Goal: Task Accomplishment & Management: Use online tool/utility

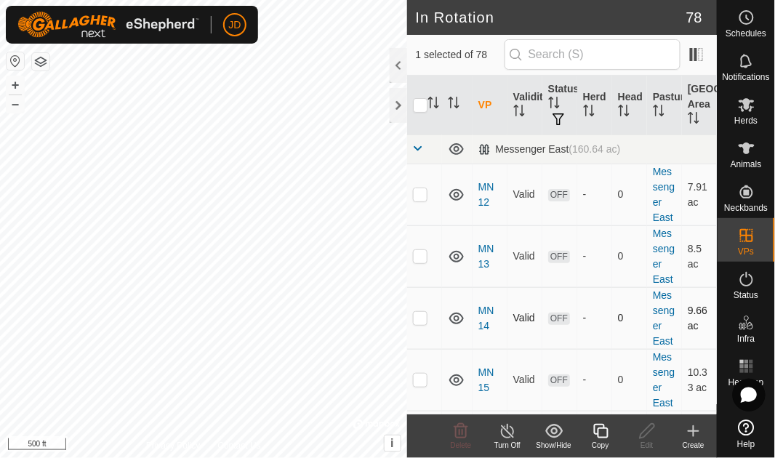
checkbox input "false"
checkbox input "true"
checkbox input "false"
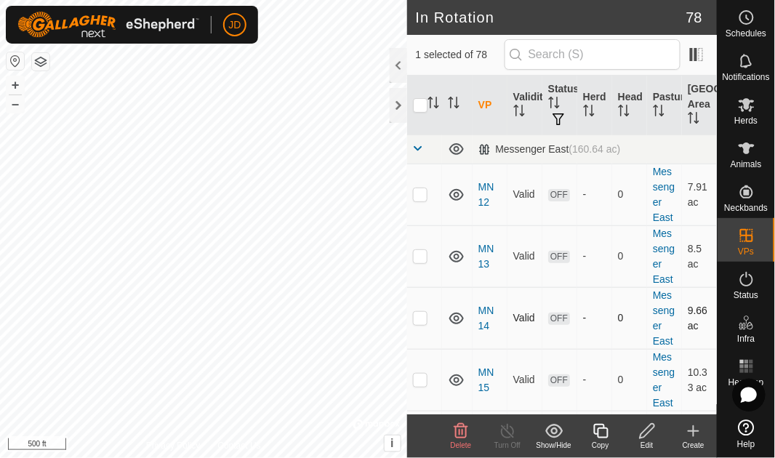
checkbox input "false"
checkbox input "true"
checkbox input "false"
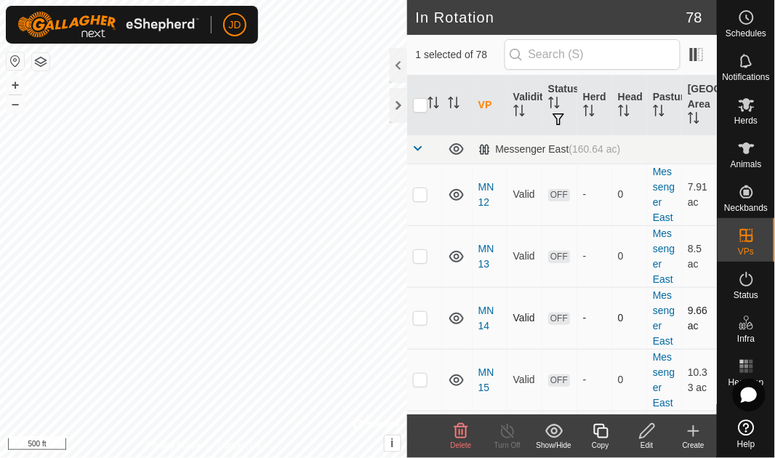
checkbox input "true"
checkbox input "false"
checkbox input "true"
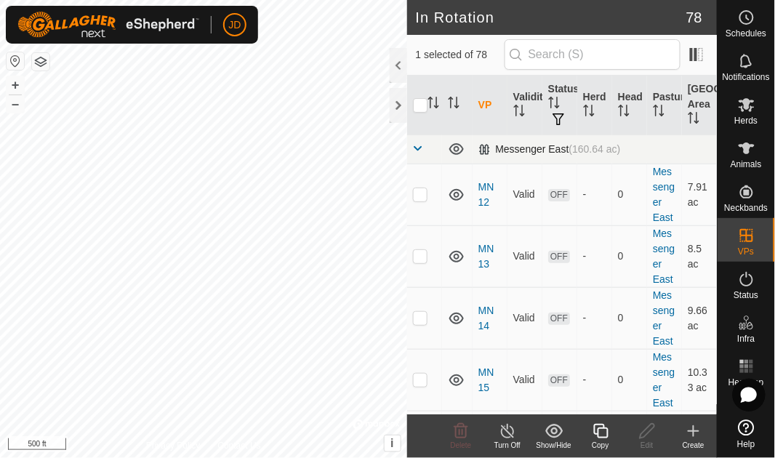
click at [417, 146] on span at bounding box center [419, 149] width 12 height 12
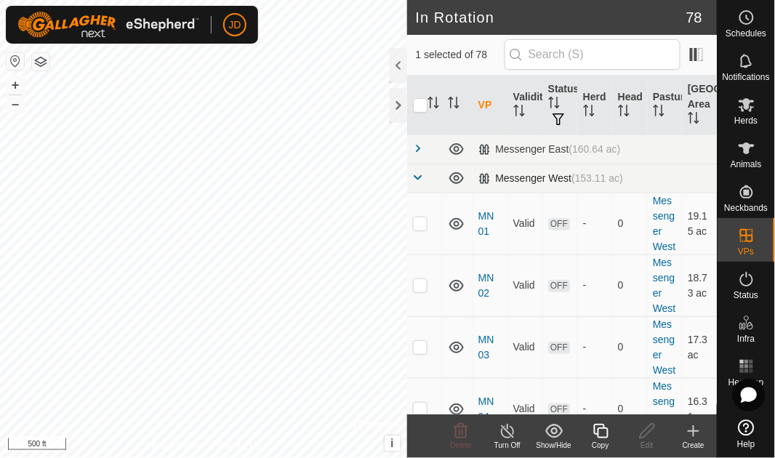
click at [416, 175] on span at bounding box center [419, 178] width 12 height 12
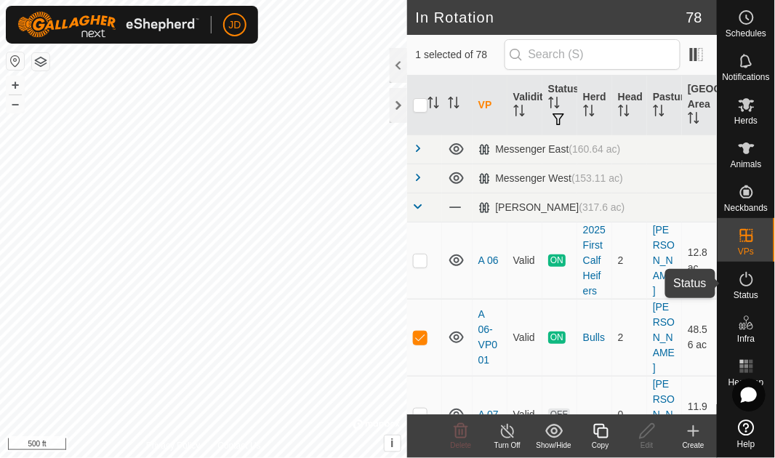
click at [754, 280] on icon at bounding box center [746, 279] width 17 height 17
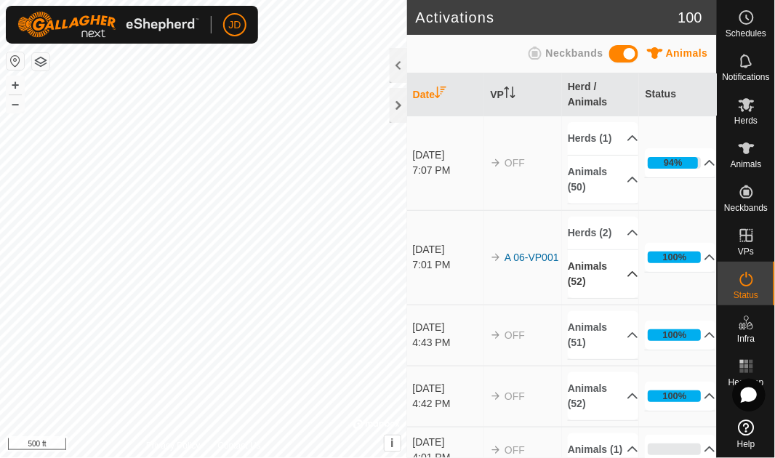
click at [628, 277] on icon at bounding box center [633, 274] width 10 height 6
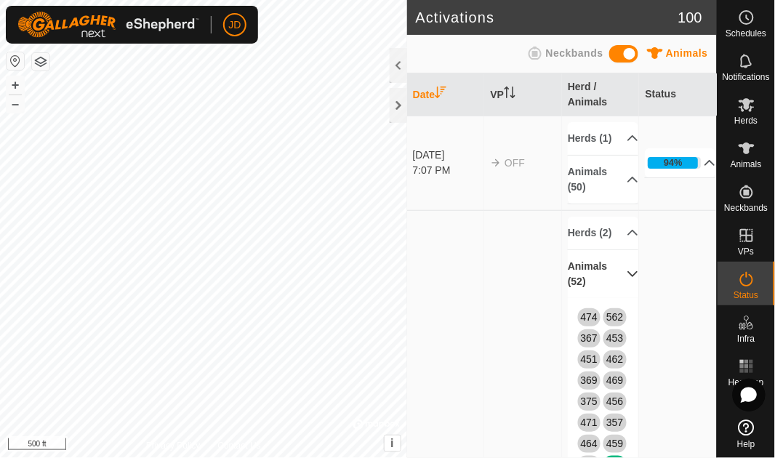
click at [620, 194] on p-accordion-header "Animals (50)" at bounding box center [603, 180] width 71 height 48
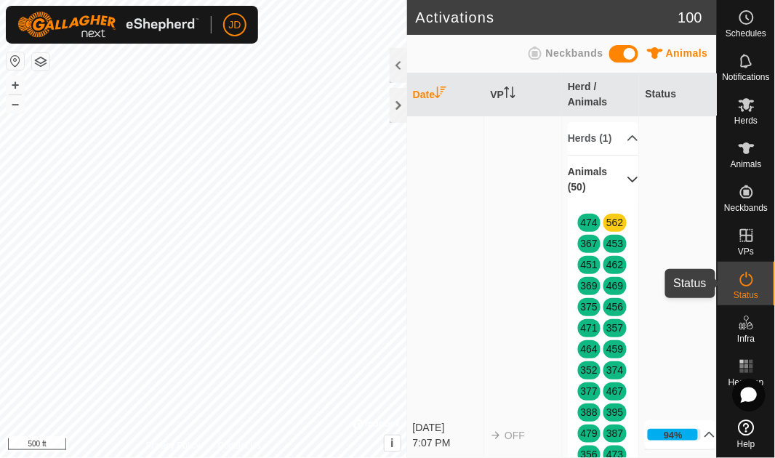
click at [752, 283] on icon at bounding box center [746, 279] width 13 height 15
click at [620, 196] on p-accordion-header "Animals (50)" at bounding box center [603, 180] width 71 height 48
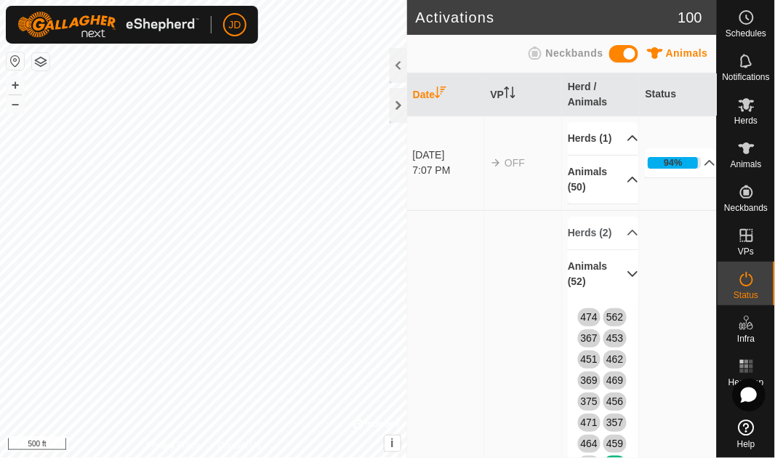
click at [603, 138] on p-accordion-header "Herds (1)" at bounding box center [603, 138] width 71 height 33
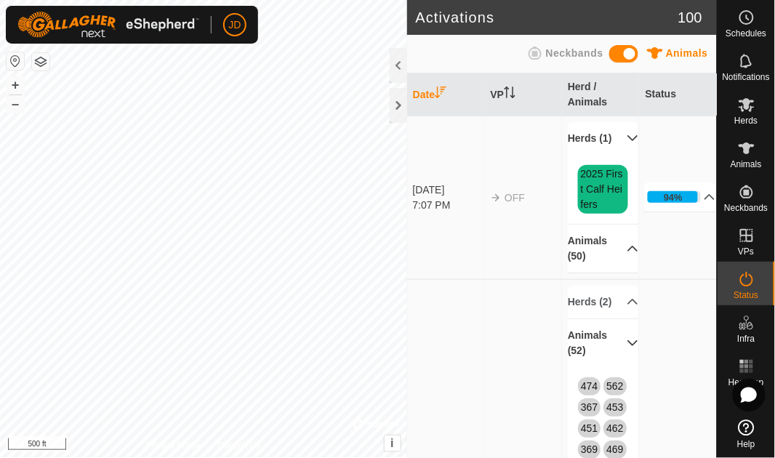
click at [603, 138] on p-accordion-header "Herds (1)" at bounding box center [603, 138] width 71 height 33
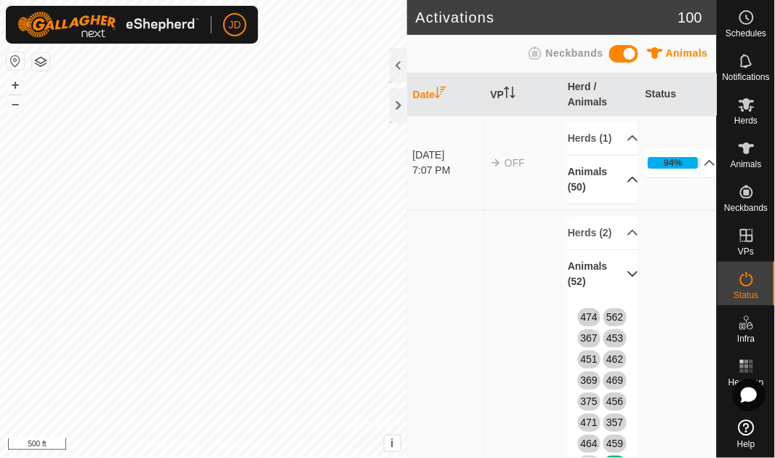
click at [620, 298] on p-accordion-header "Animals (52)" at bounding box center [603, 274] width 71 height 48
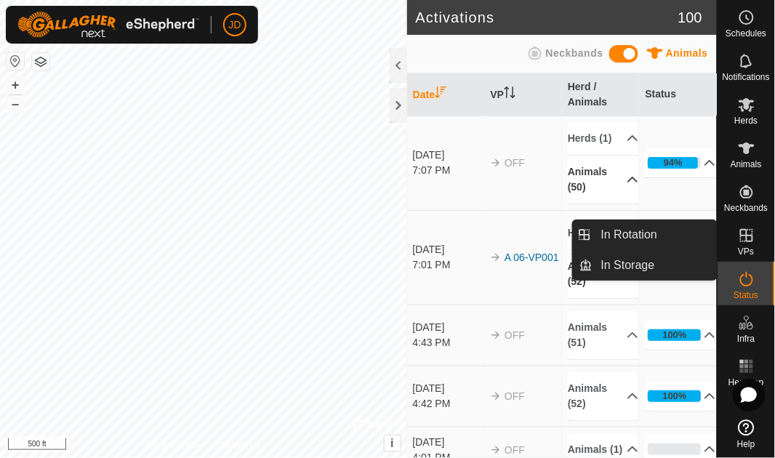
click at [748, 238] on icon at bounding box center [746, 235] width 17 height 17
click at [661, 237] on link "In Rotation" at bounding box center [655, 234] width 124 height 29
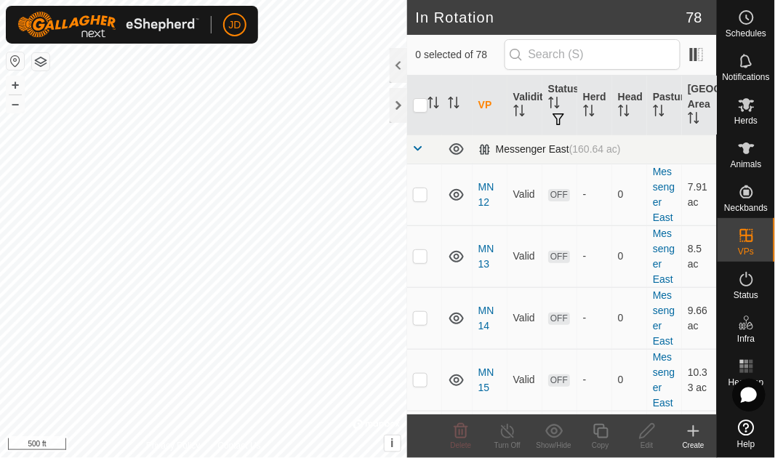
click at [418, 149] on span at bounding box center [419, 149] width 12 height 12
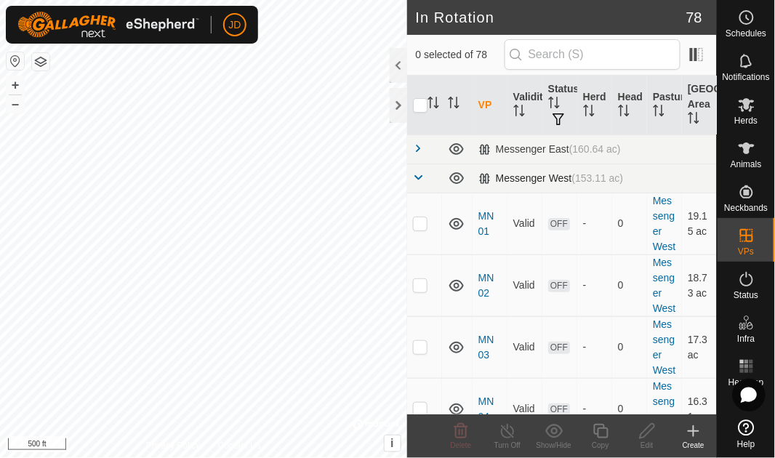
click at [418, 178] on span at bounding box center [419, 178] width 12 height 12
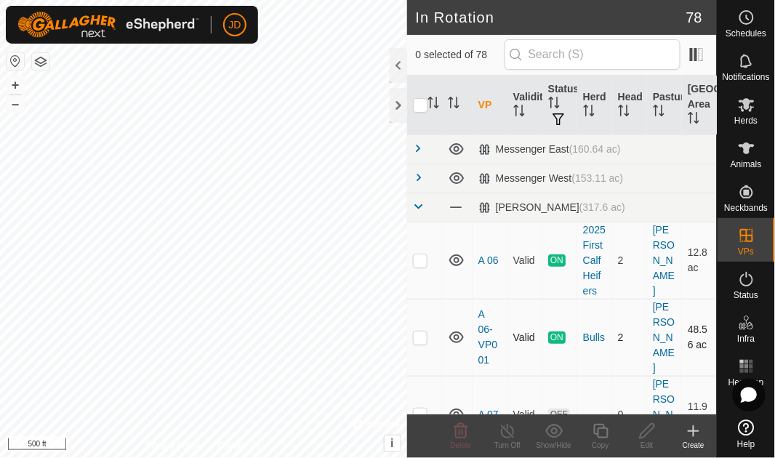
click at [427, 343] on p-checkbox at bounding box center [420, 338] width 15 height 12
checkbox input "true"
click at [512, 436] on line at bounding box center [508, 432] width 12 height 12
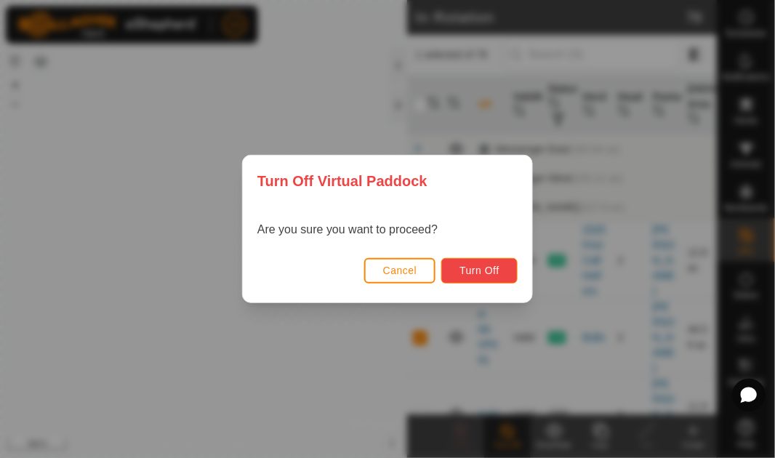
click at [490, 263] on button "Turn Off" at bounding box center [479, 270] width 76 height 25
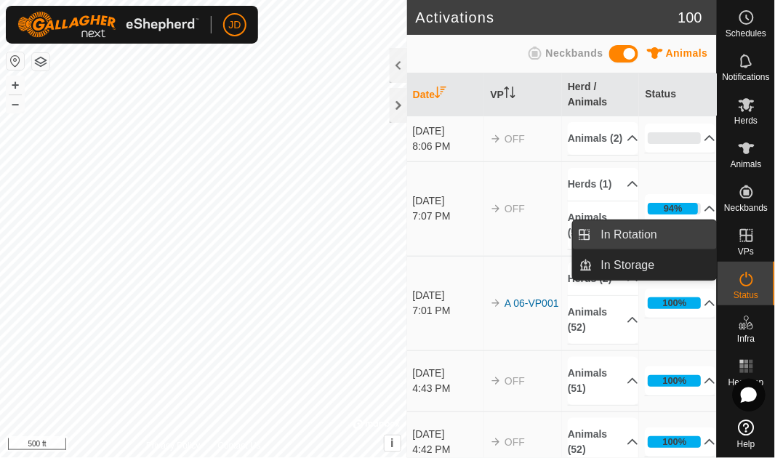
click at [665, 236] on link "In Rotation" at bounding box center [655, 234] width 124 height 29
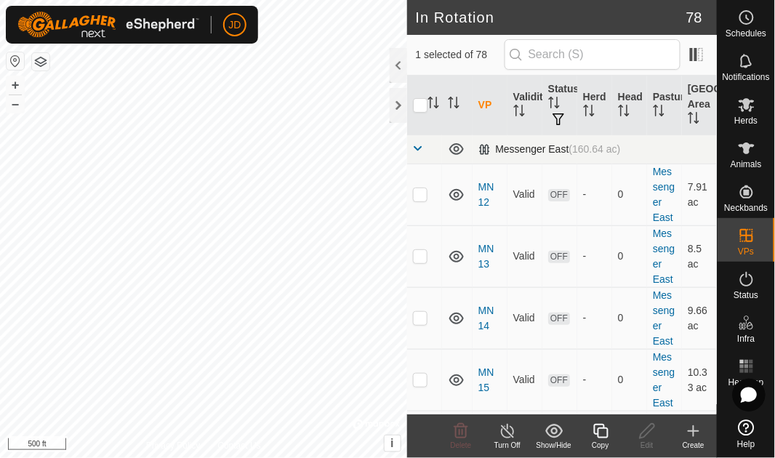
click at [417, 151] on span at bounding box center [419, 149] width 12 height 12
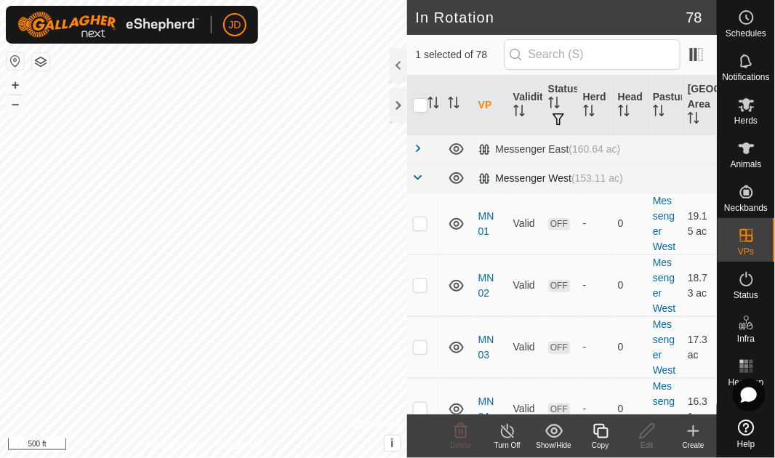
click at [417, 177] on span at bounding box center [419, 178] width 12 height 12
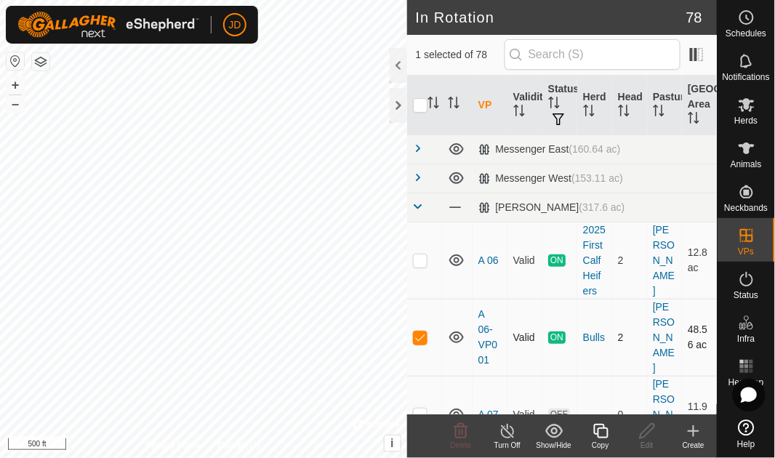
click at [422, 343] on p-checkbox at bounding box center [420, 338] width 15 height 12
checkbox input "false"
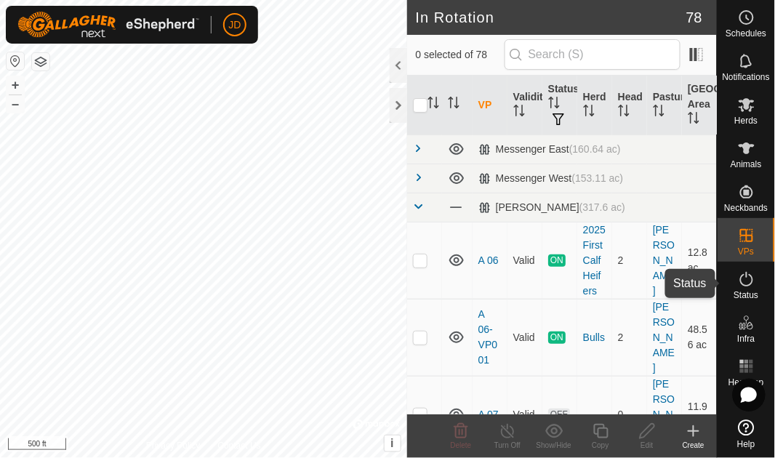
click at [746, 291] on span "Status" at bounding box center [746, 295] width 25 height 9
